Goal: Information Seeking & Learning: Find specific page/section

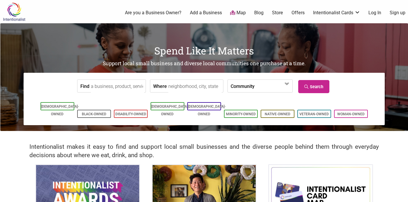
click at [188, 92] on input "Where" at bounding box center [194, 86] width 53 height 13
click at [109, 89] on input "Find" at bounding box center [117, 86] width 53 height 13
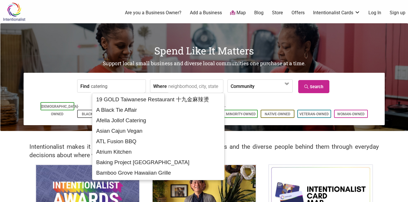
type input "catering"
click at [169, 85] on input "Where" at bounding box center [194, 86] width 53 height 13
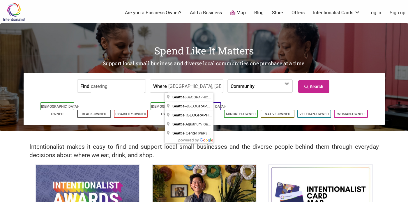
type input "Seattle, WA, USA"
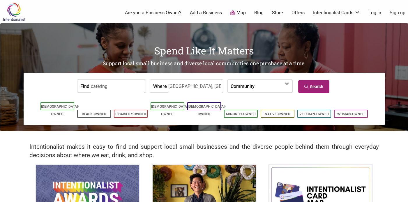
click at [306, 86] on icon at bounding box center [307, 87] width 6 height 4
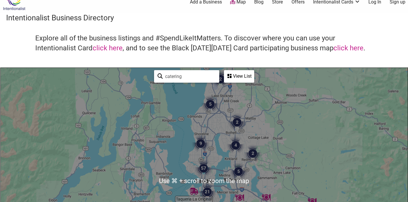
scroll to position [11, 0]
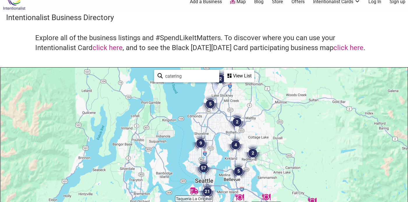
click at [234, 76] on div "View List" at bounding box center [238, 75] width 29 height 11
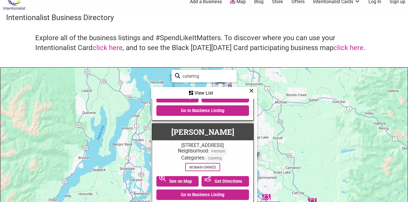
scroll to position [1685, 1]
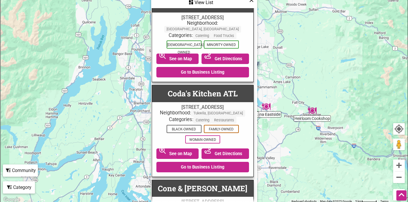
scroll to position [2585, 1]
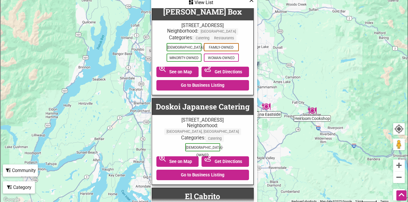
scroll to position [3407, 1]
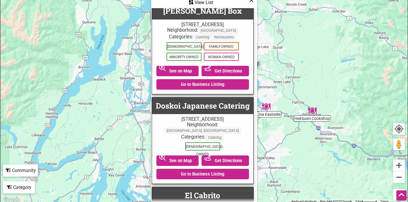
click at [152, 8] on div "Category" at bounding box center [204, 2] width 105 height 11
click at [18, 178] on div "To navigate, press the arrow keys." at bounding box center [204, 90] width 407 height 227
click at [152, 8] on div "Community" at bounding box center [204, 2] width 105 height 11
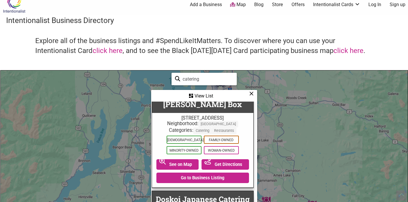
scroll to position [0, 0]
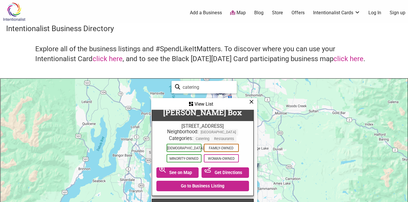
click at [208, 14] on link "Add a Business" at bounding box center [206, 13] width 32 height 6
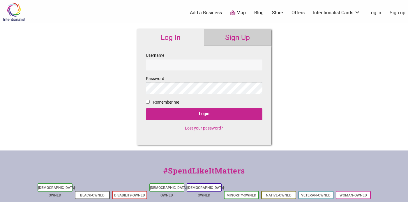
click at [241, 13] on link "Map" at bounding box center [238, 13] width 16 height 7
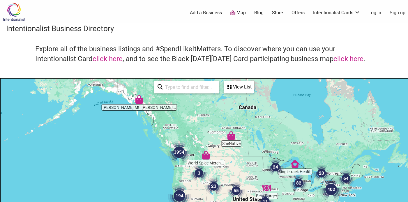
click at [197, 92] on input "search" at bounding box center [189, 87] width 53 height 11
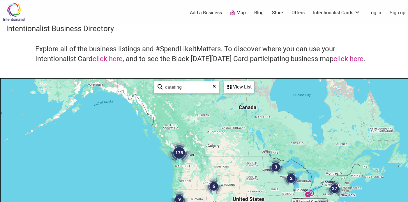
click at [241, 88] on div "View List" at bounding box center [238, 87] width 29 height 11
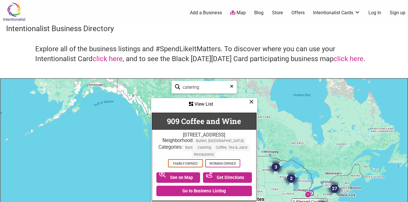
click at [206, 88] on input "catering" at bounding box center [206, 87] width 53 height 11
drag, startPoint x: 202, startPoint y: 89, endPoint x: 172, endPoint y: 84, distance: 29.7
click at [172, 84] on div "catering See All" at bounding box center [203, 87] width 65 height 13
type input "c"
